Goal: Find specific page/section: Find specific page/section

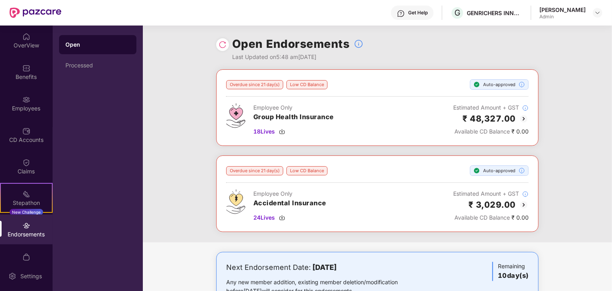
click at [22, 226] on img at bounding box center [26, 226] width 8 height 8
click at [32, 37] on div "OverView" at bounding box center [26, 41] width 53 height 30
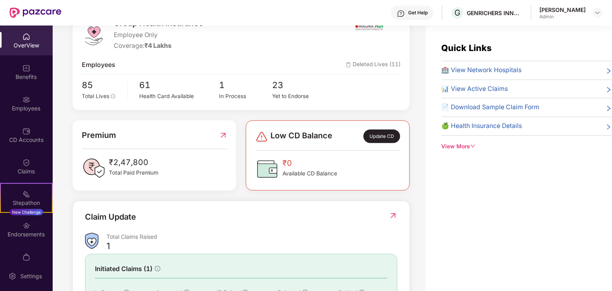
scroll to position [120, 0]
click at [359, 131] on div "Low CD Balance Update CD" at bounding box center [327, 135] width 145 height 14
click at [308, 137] on span "Low CD Balance" at bounding box center [301, 135] width 62 height 14
click at [255, 136] on img at bounding box center [261, 135] width 13 height 13
click at [259, 138] on img at bounding box center [261, 135] width 13 height 13
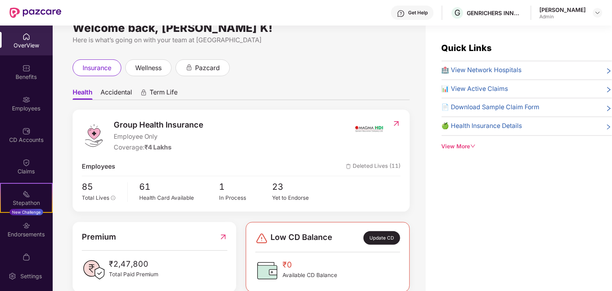
scroll to position [0, 0]
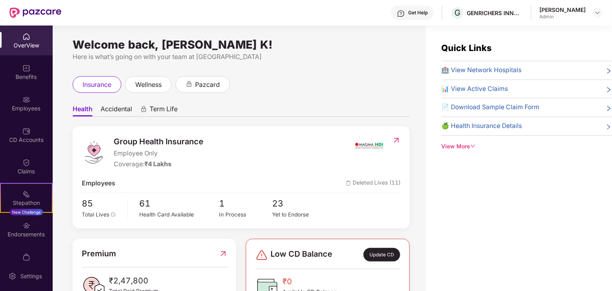
click at [20, 33] on div "OverView" at bounding box center [26, 41] width 53 height 30
click at [26, 39] on img at bounding box center [26, 37] width 8 height 8
click at [22, 39] on img at bounding box center [26, 37] width 8 height 8
click at [28, 76] on div "Benefits" at bounding box center [26, 77] width 53 height 8
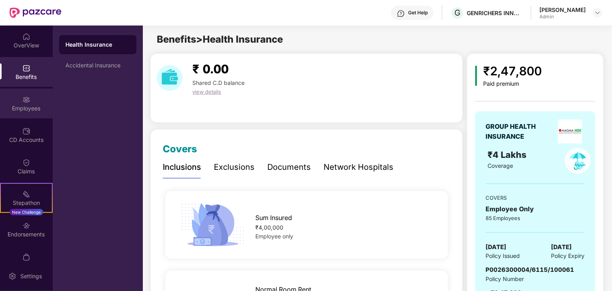
click at [24, 103] on img at bounding box center [26, 100] width 8 height 8
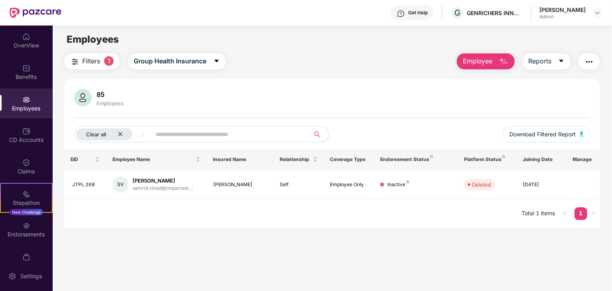
click at [122, 133] on icon "close" at bounding box center [120, 134] width 5 height 5
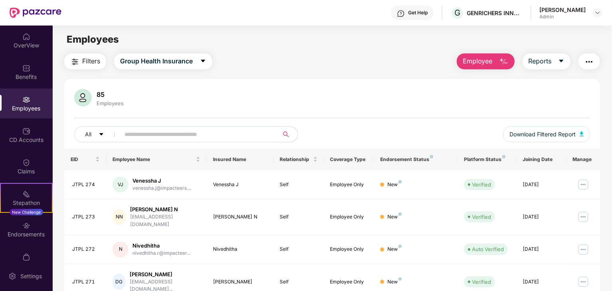
click at [250, 133] on input "text" at bounding box center [195, 134] width 143 height 12
click at [94, 135] on button "All" at bounding box center [98, 134] width 49 height 16
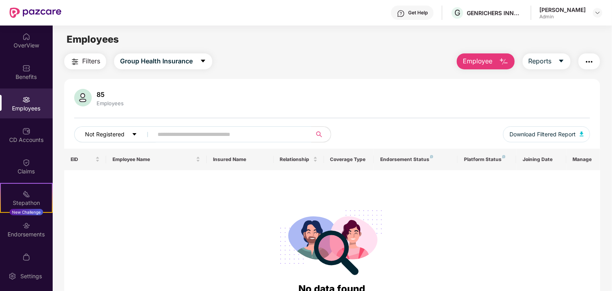
click at [120, 135] on span "Not Registered" at bounding box center [104, 134] width 39 height 9
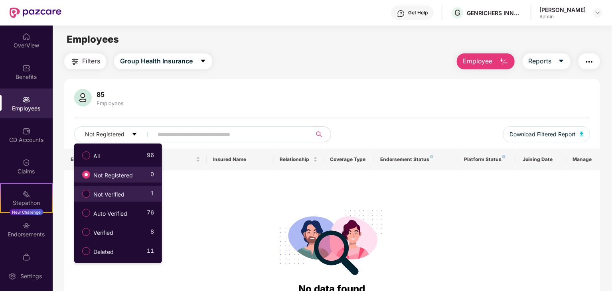
click at [90, 193] on span "Not Verified" at bounding box center [108, 194] width 37 height 9
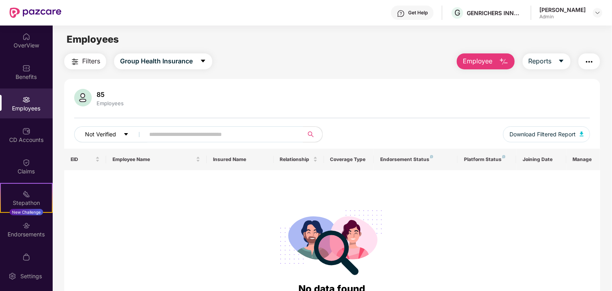
click at [119, 134] on button "Not Verified" at bounding box center [110, 134] width 73 height 16
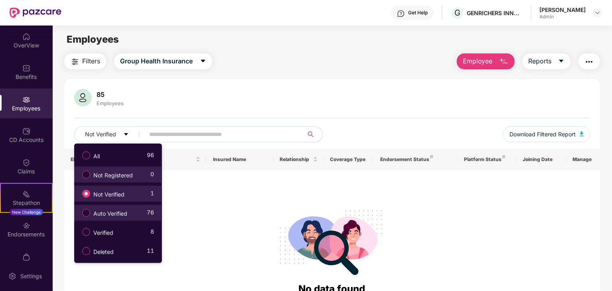
click at [93, 215] on span "Auto Verified" at bounding box center [110, 213] width 40 height 9
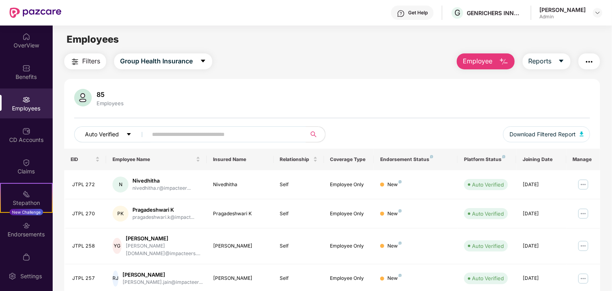
click at [126, 132] on icon "caret-down" at bounding box center [129, 135] width 6 height 6
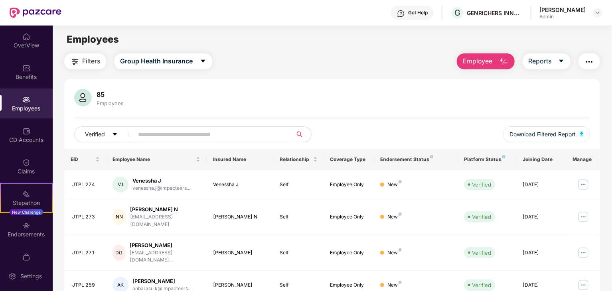
click at [112, 134] on button "Verified" at bounding box center [105, 134] width 62 height 16
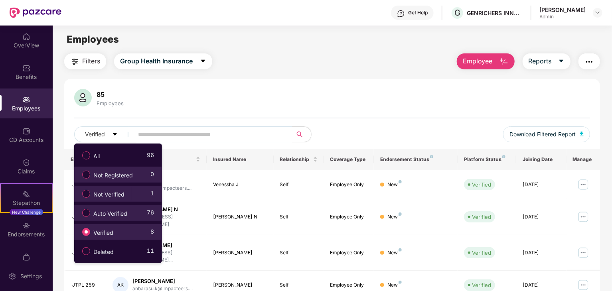
click at [99, 193] on span "Not Verified" at bounding box center [108, 194] width 37 height 9
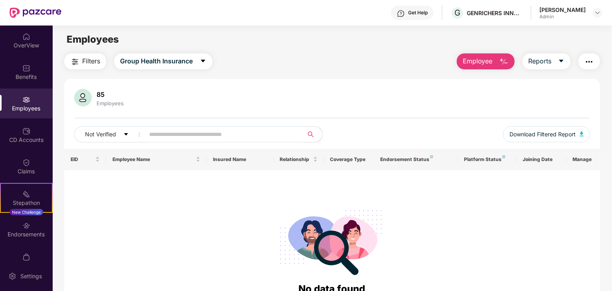
scroll to position [41, 0]
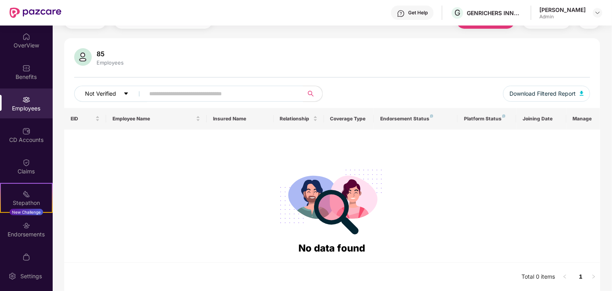
click at [118, 88] on button "Not Verified" at bounding box center [110, 94] width 73 height 16
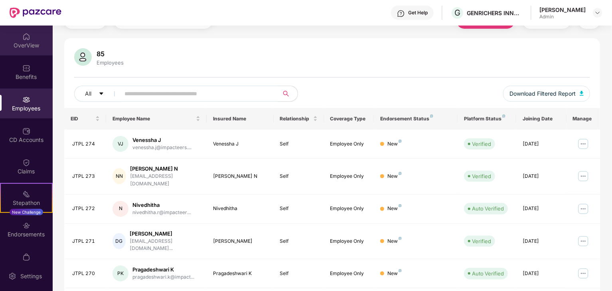
click at [23, 43] on div "OverView" at bounding box center [26, 45] width 53 height 8
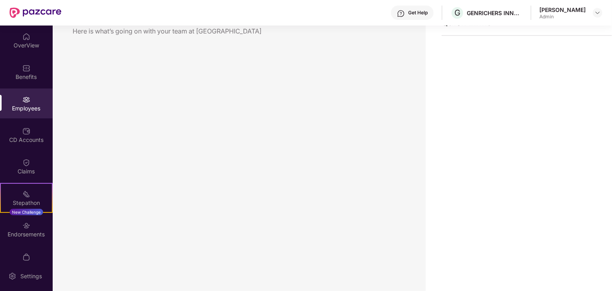
scroll to position [26, 0]
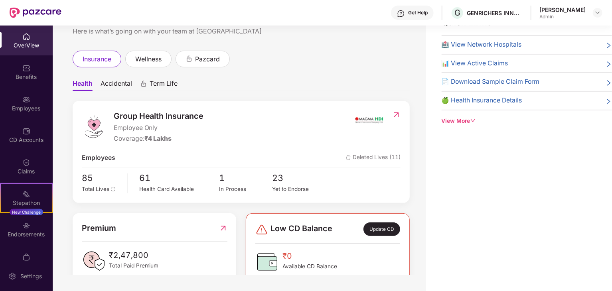
click at [257, 55] on div "insurance wellness pazcard" at bounding box center [241, 59] width 337 height 17
click at [27, 42] on div "OverView" at bounding box center [26, 45] width 53 height 8
